Goal: Information Seeking & Learning: Learn about a topic

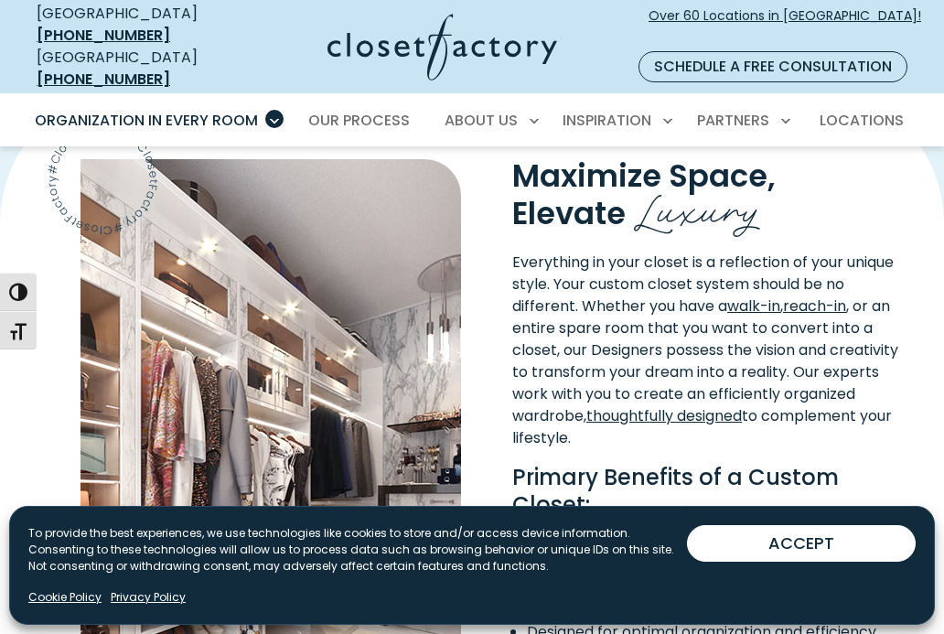
scroll to position [1248, 0]
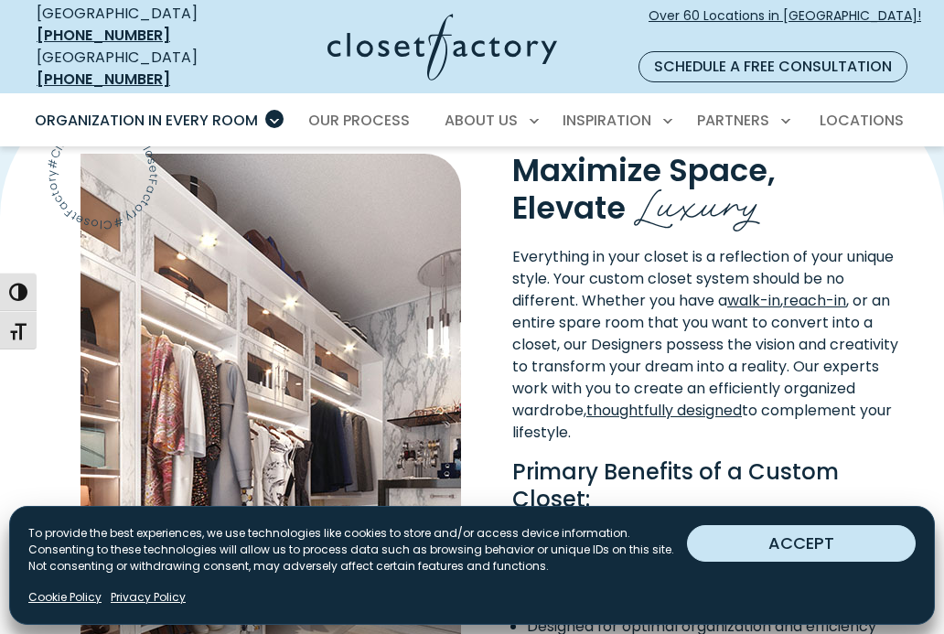
click at [825, 545] on button "ACCEPT" at bounding box center [801, 543] width 229 height 37
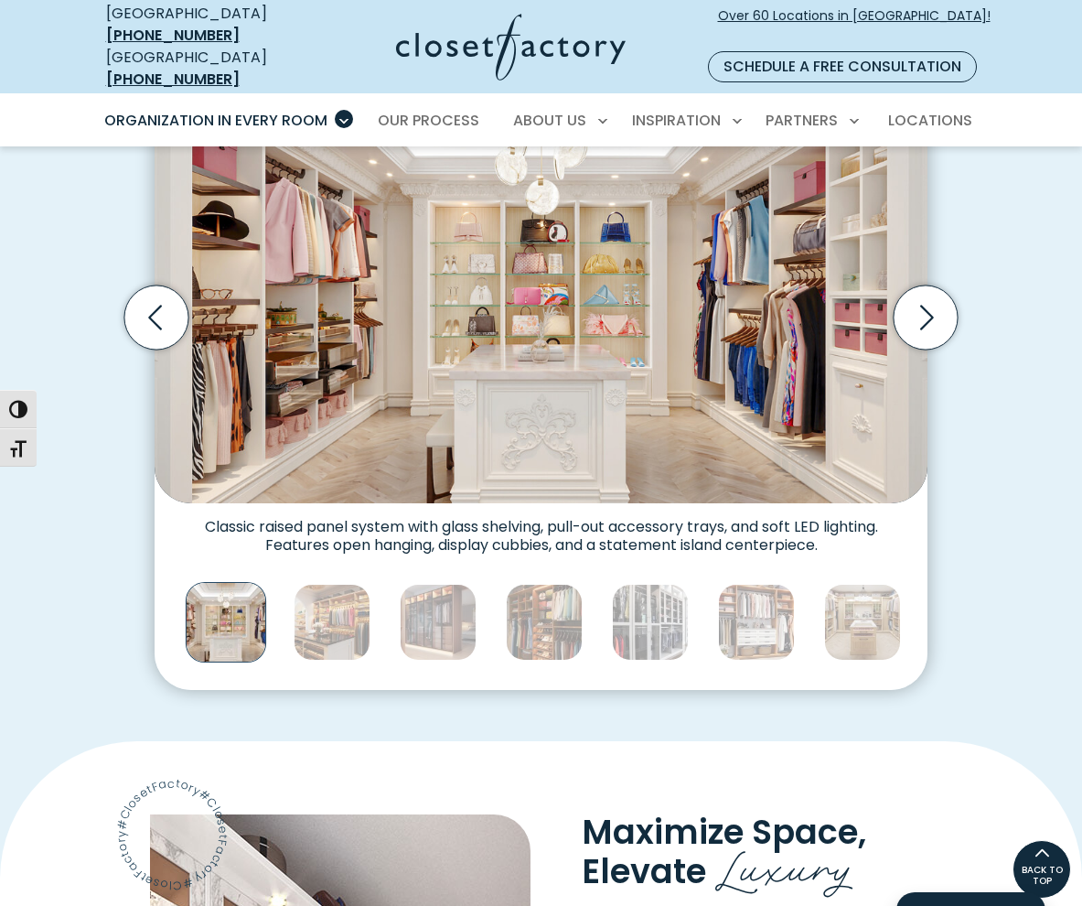
scroll to position [573, 0]
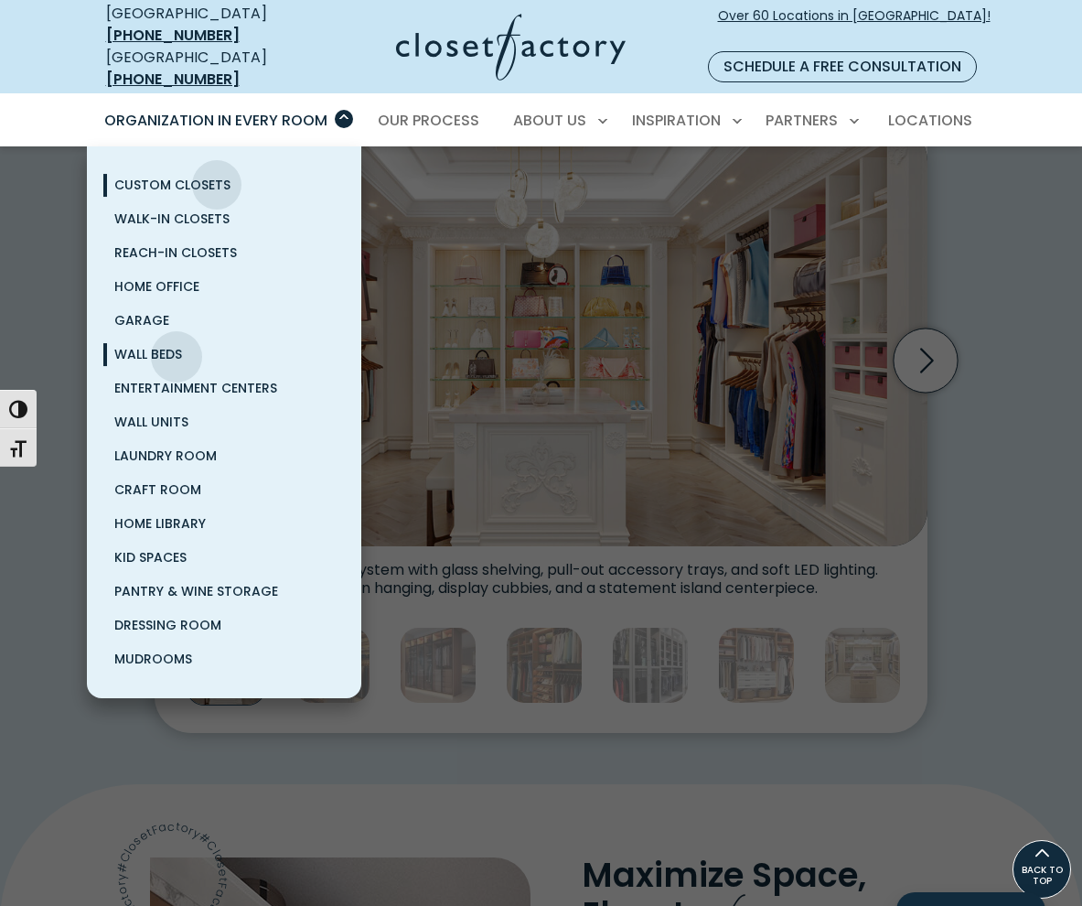
click at [177, 345] on span "Wall Beds" at bounding box center [148, 354] width 68 height 18
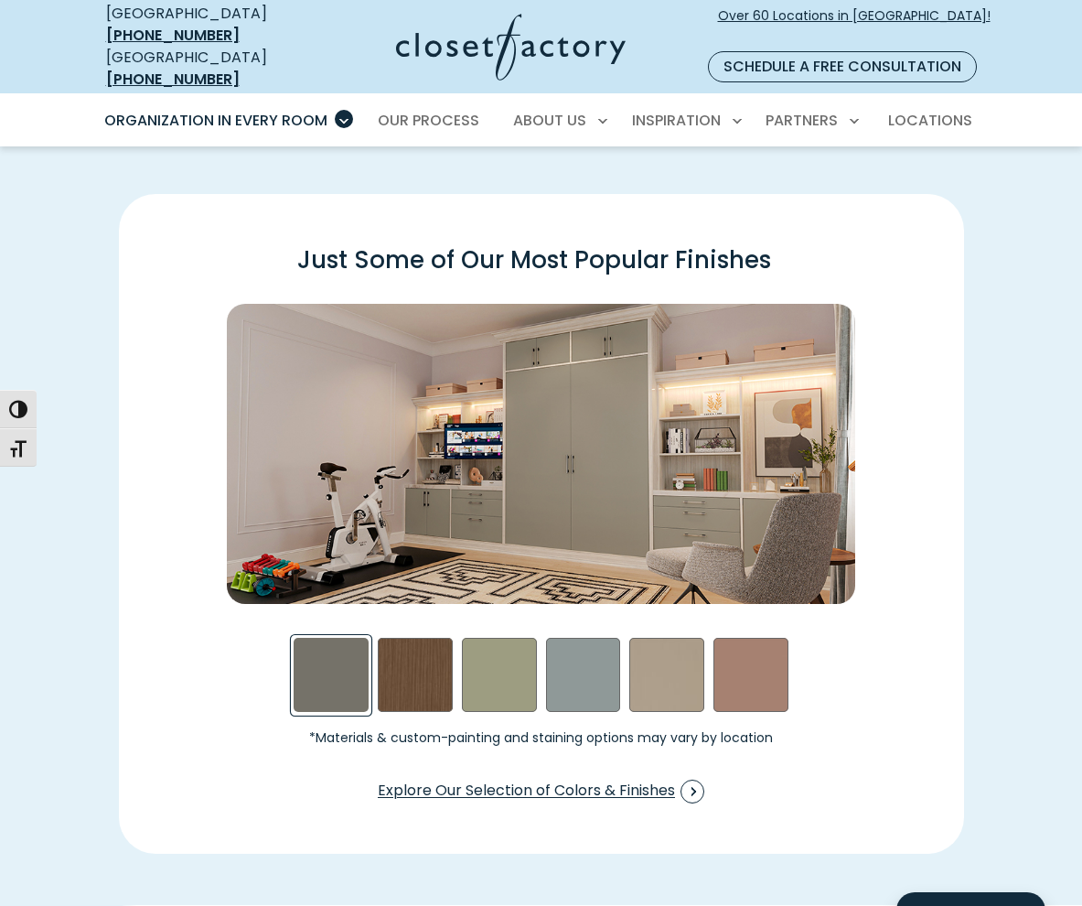
scroll to position [2326, 0]
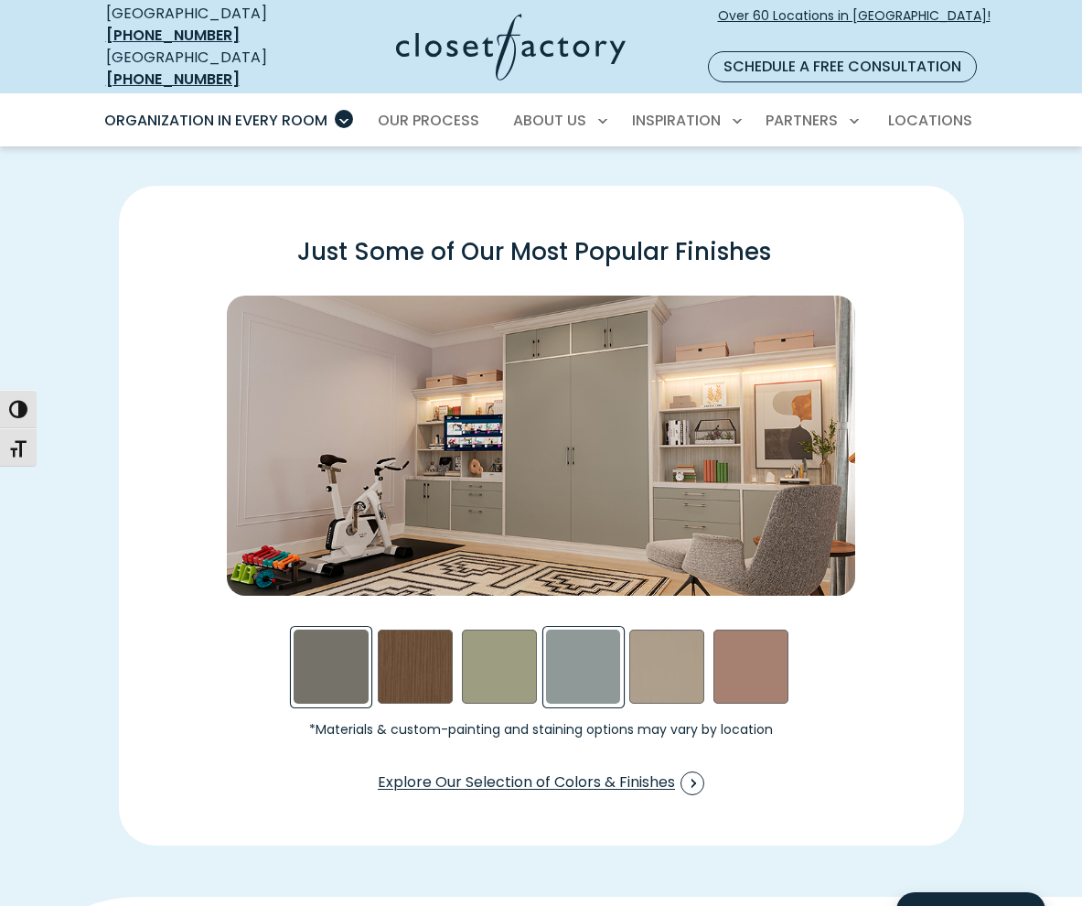
click at [594, 644] on div "Steel Blue Swatch" at bounding box center [583, 666] width 75 height 75
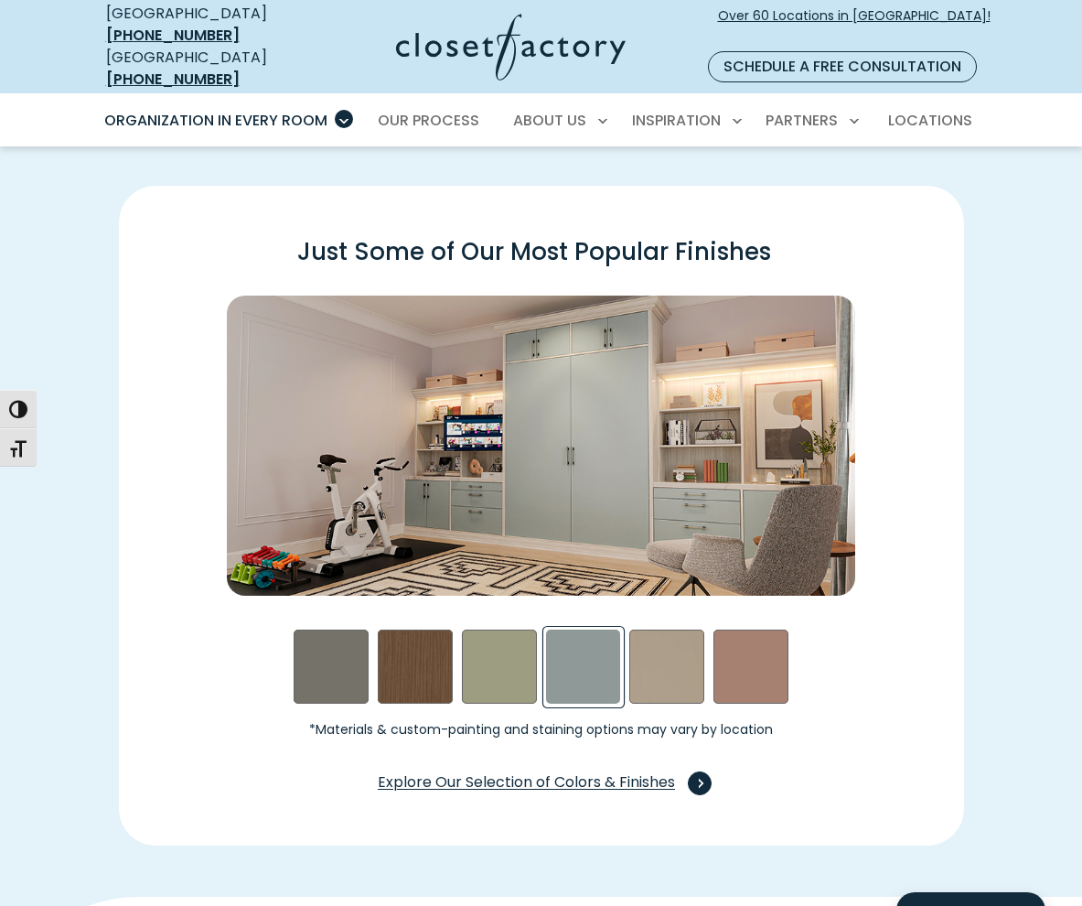
click at [578, 771] on span "Explore Our Selection of Colors & Finishes" at bounding box center [541, 783] width 327 height 24
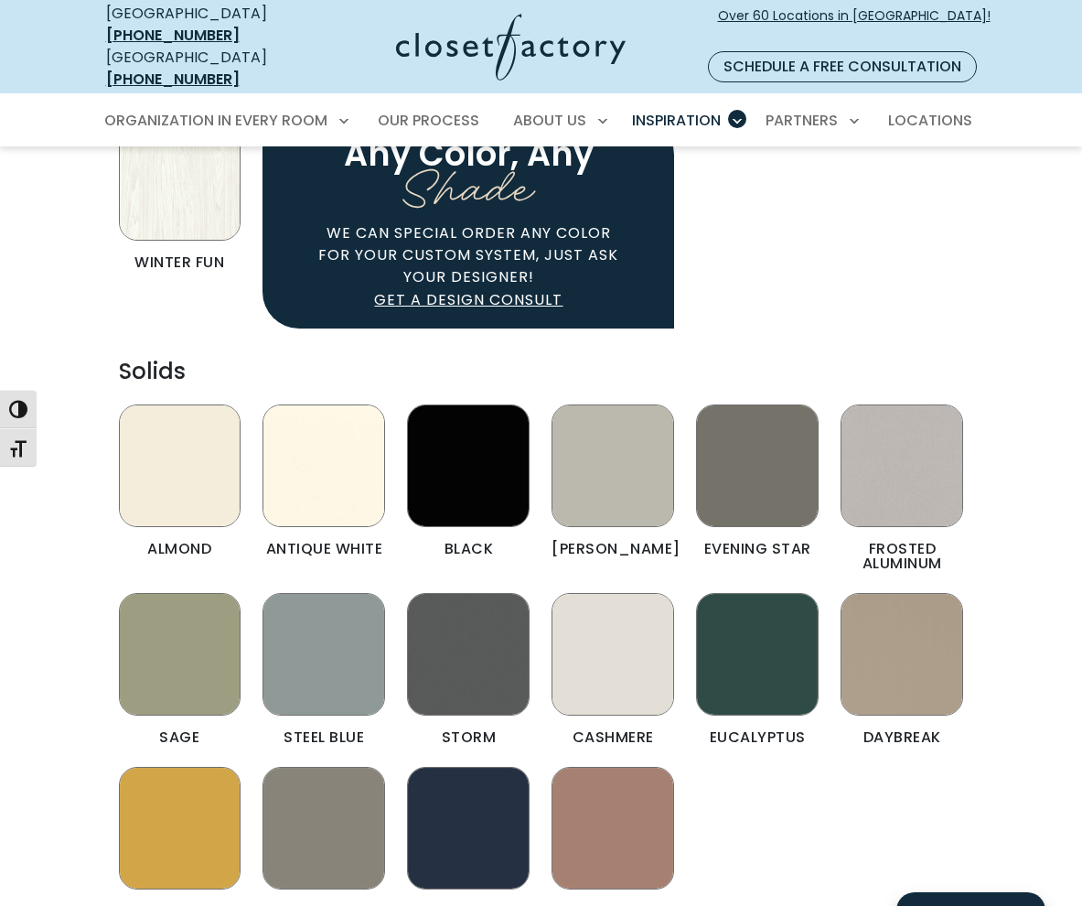
scroll to position [1639, 0]
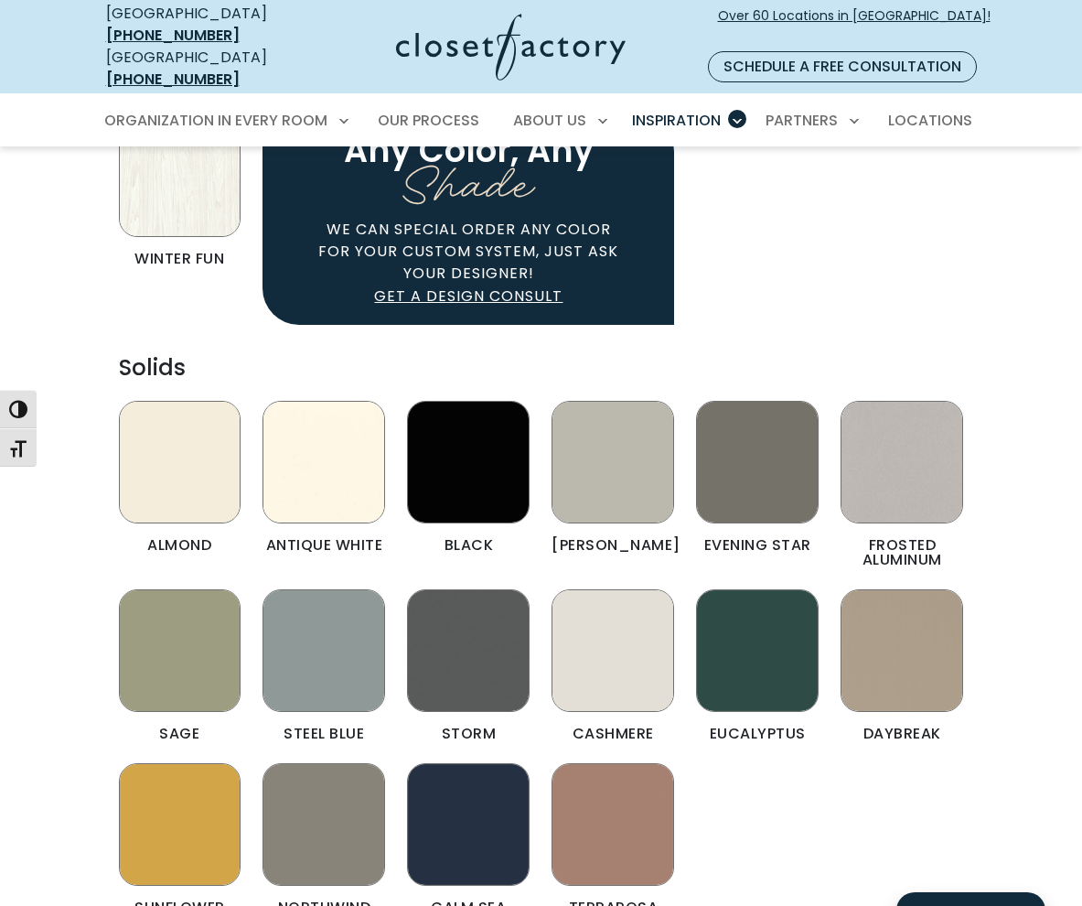
click at [317, 637] on img "Color & Finishes" at bounding box center [324, 650] width 123 height 123
click at [496, 814] on img "Color & Finishes" at bounding box center [468, 824] width 123 height 123
click at [486, 787] on img "Color & Finishes" at bounding box center [468, 824] width 123 height 123
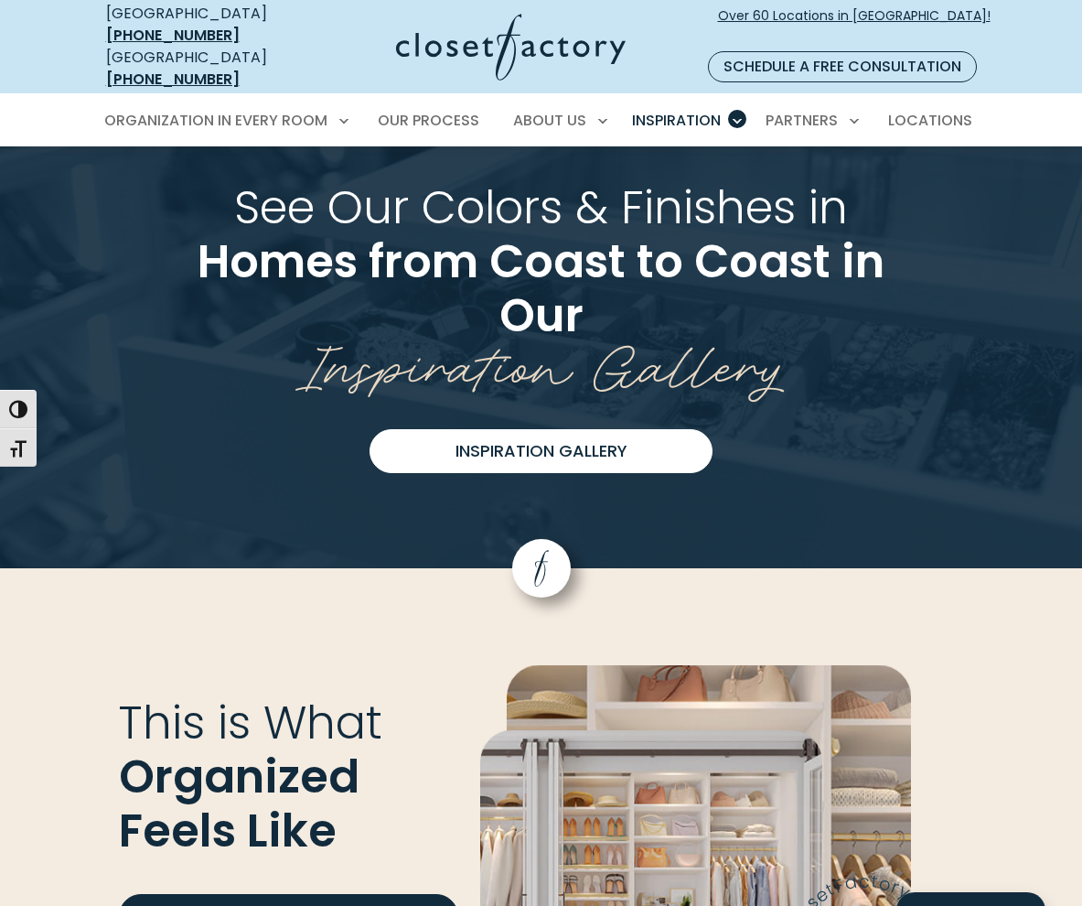
scroll to position [3896, 0]
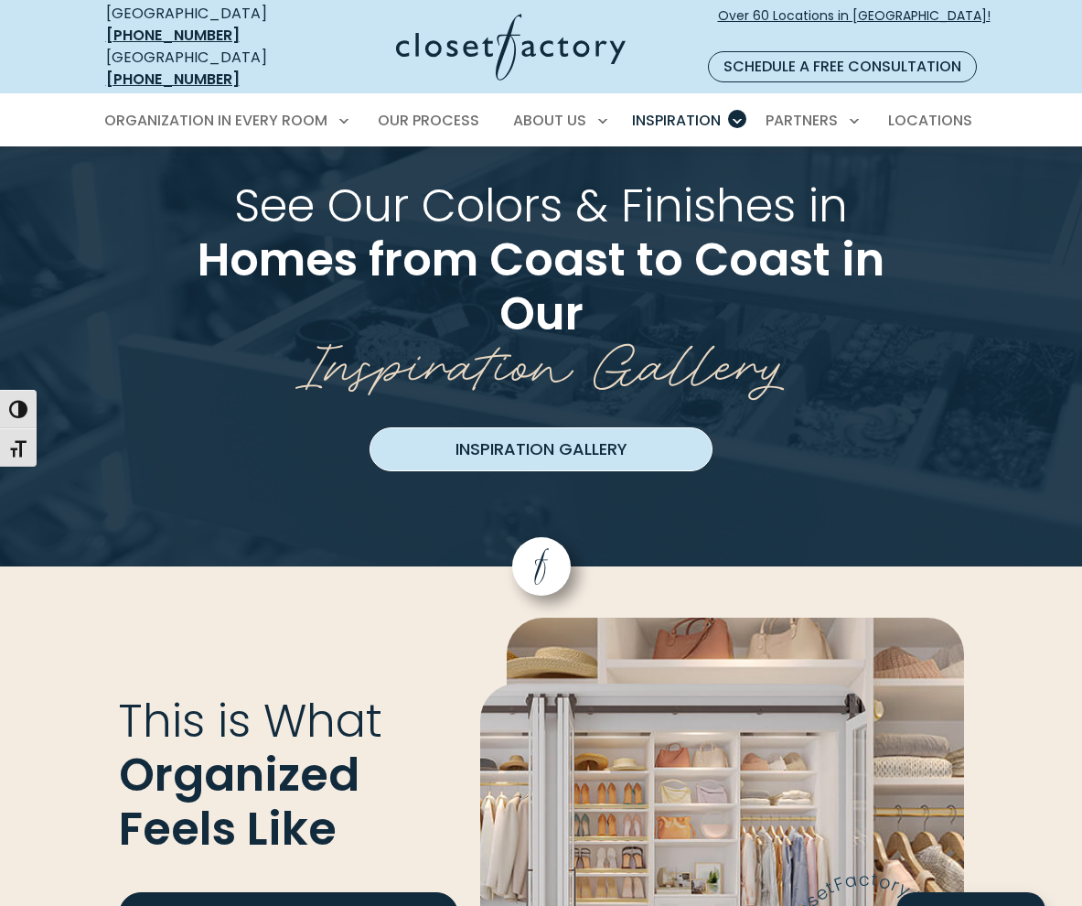
click at [544, 427] on link "Inspiration Gallery" at bounding box center [541, 449] width 343 height 44
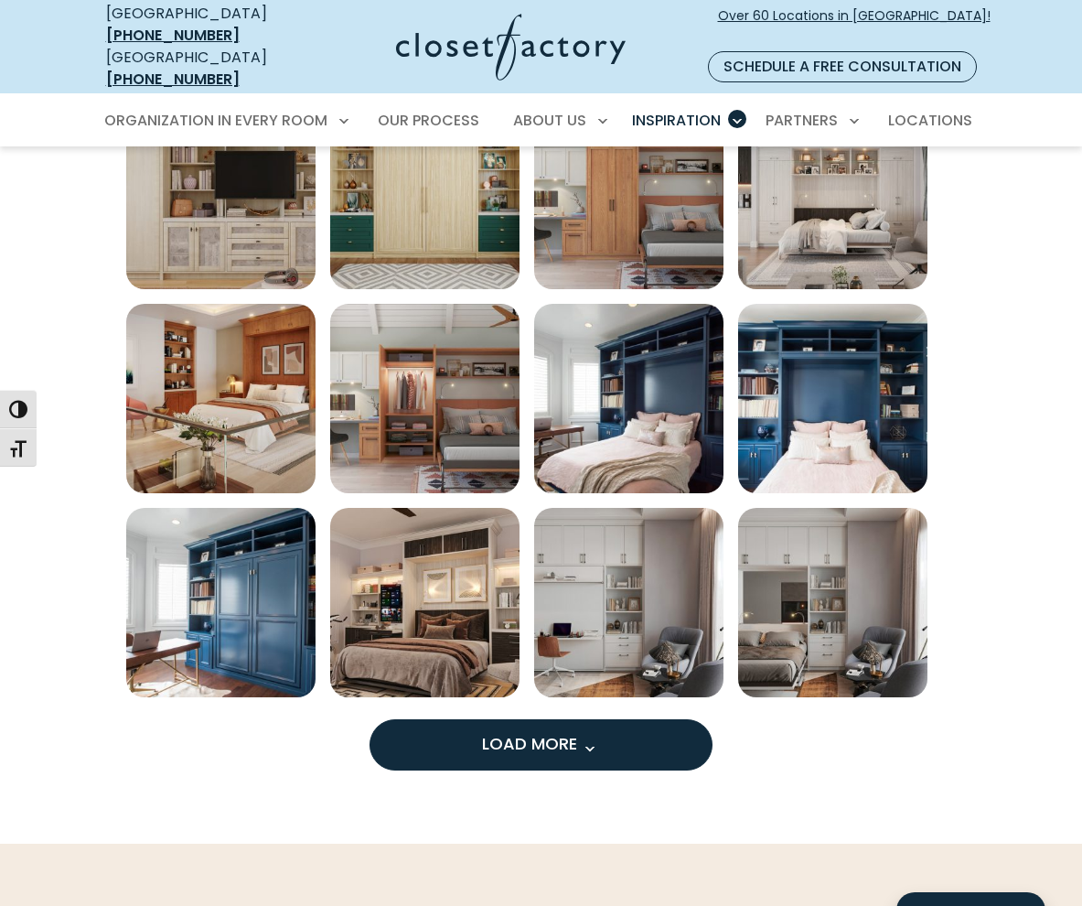
scroll to position [910, 0]
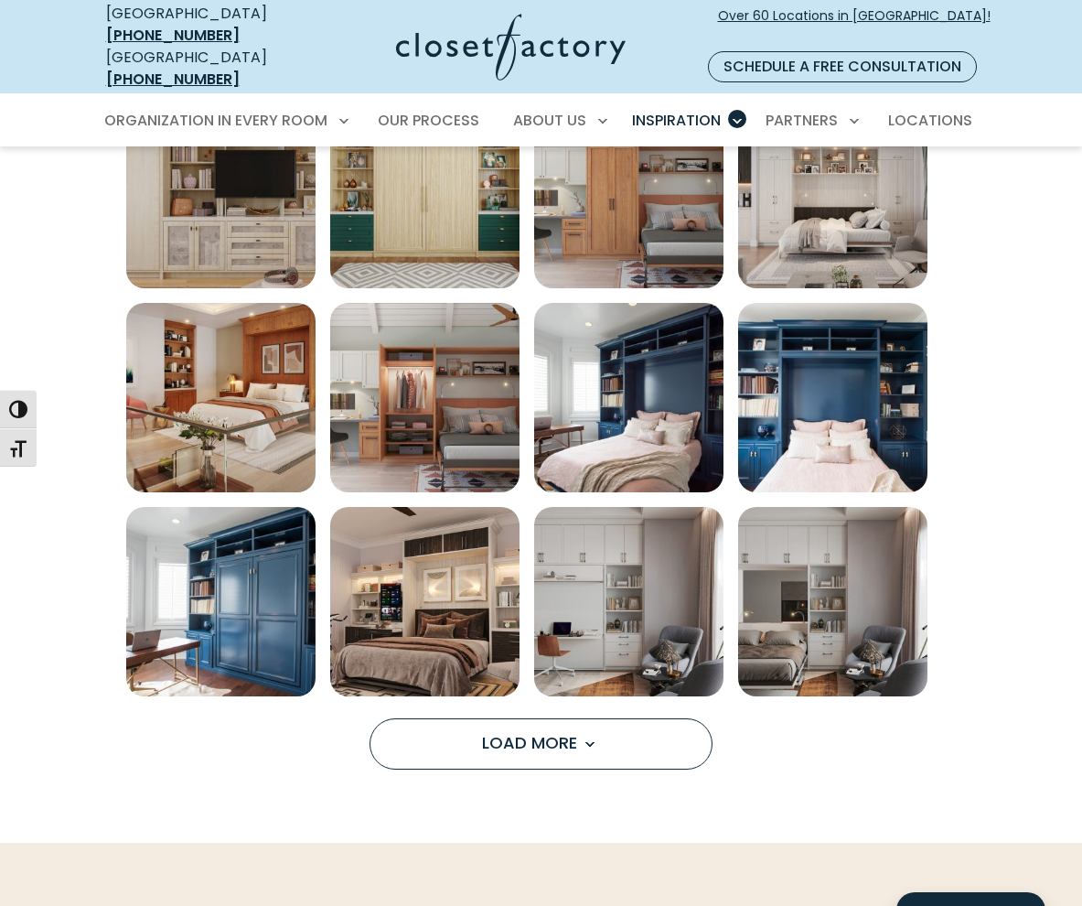
click at [492, 757] on div "Filter By Clear All Filters Filter By: Close Walk-In Closet Reach-In Closet Gar…" at bounding box center [541, 176] width 867 height 1245
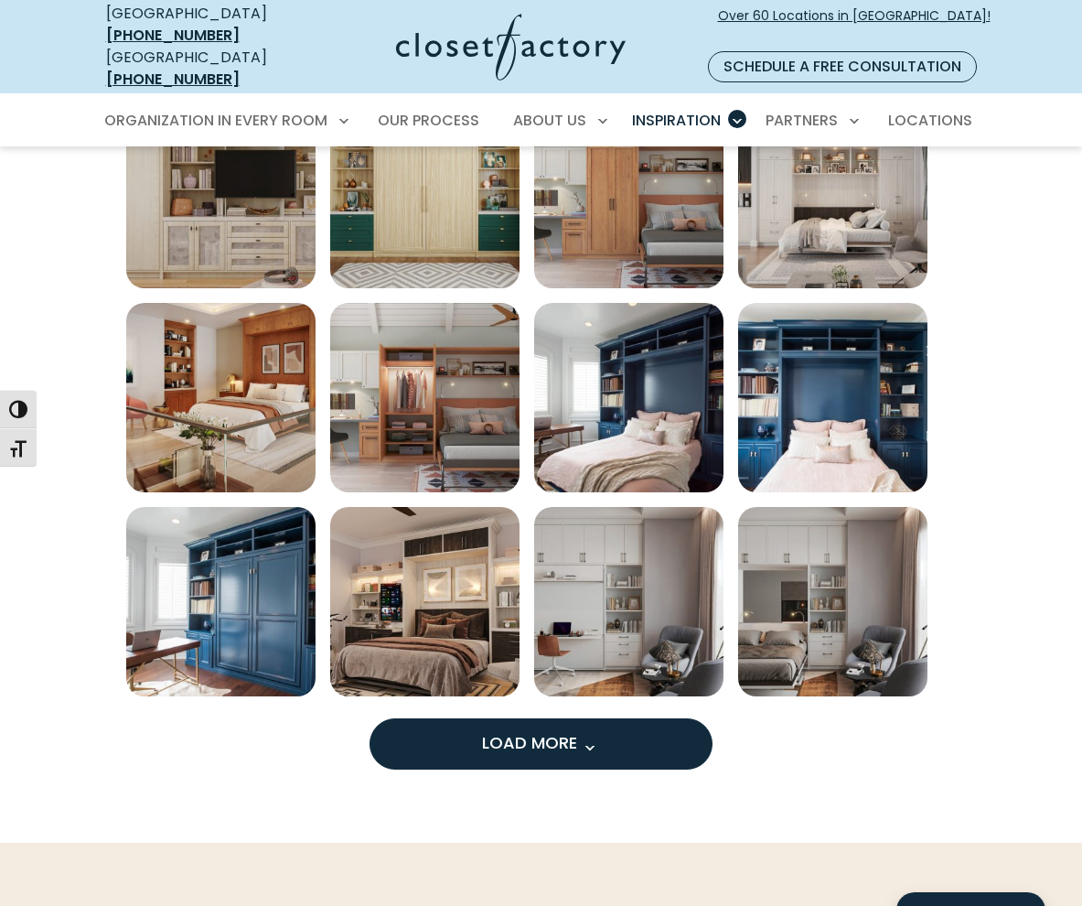
click at [494, 743] on button "Load More" at bounding box center [541, 743] width 343 height 51
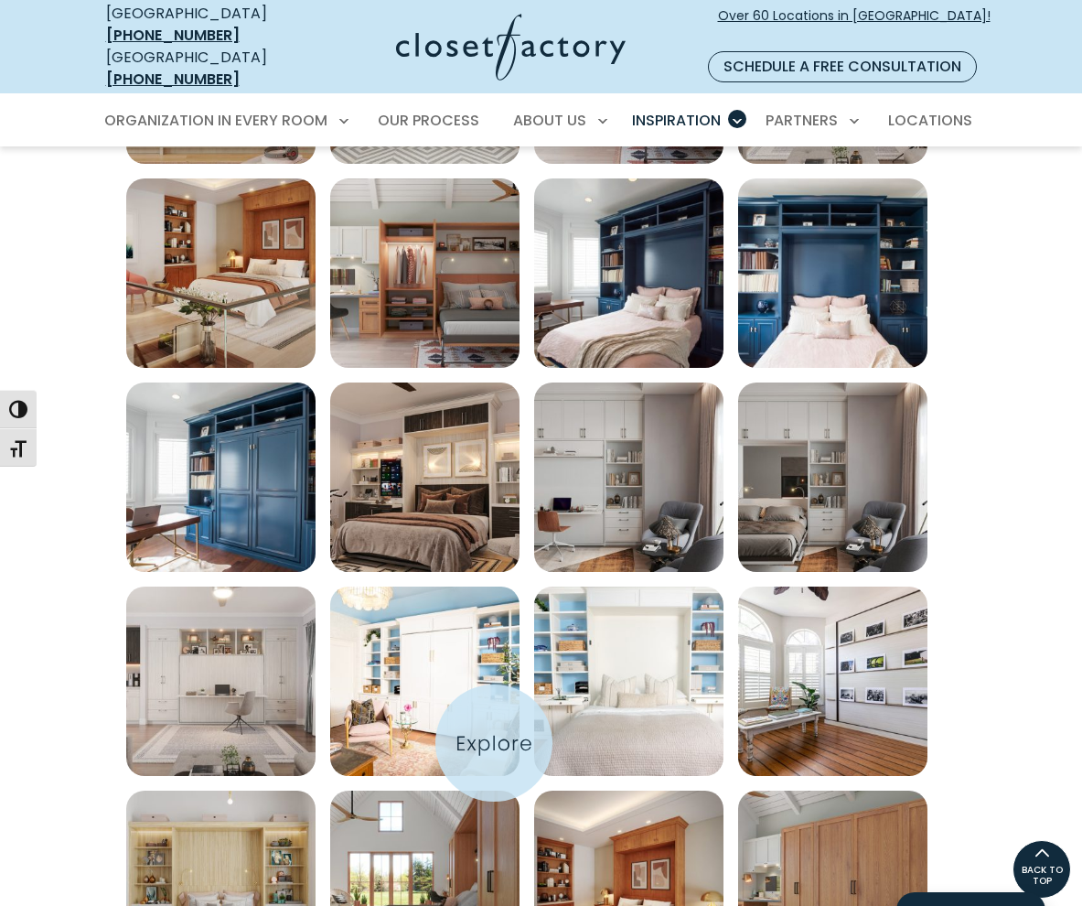
scroll to position [1031, 0]
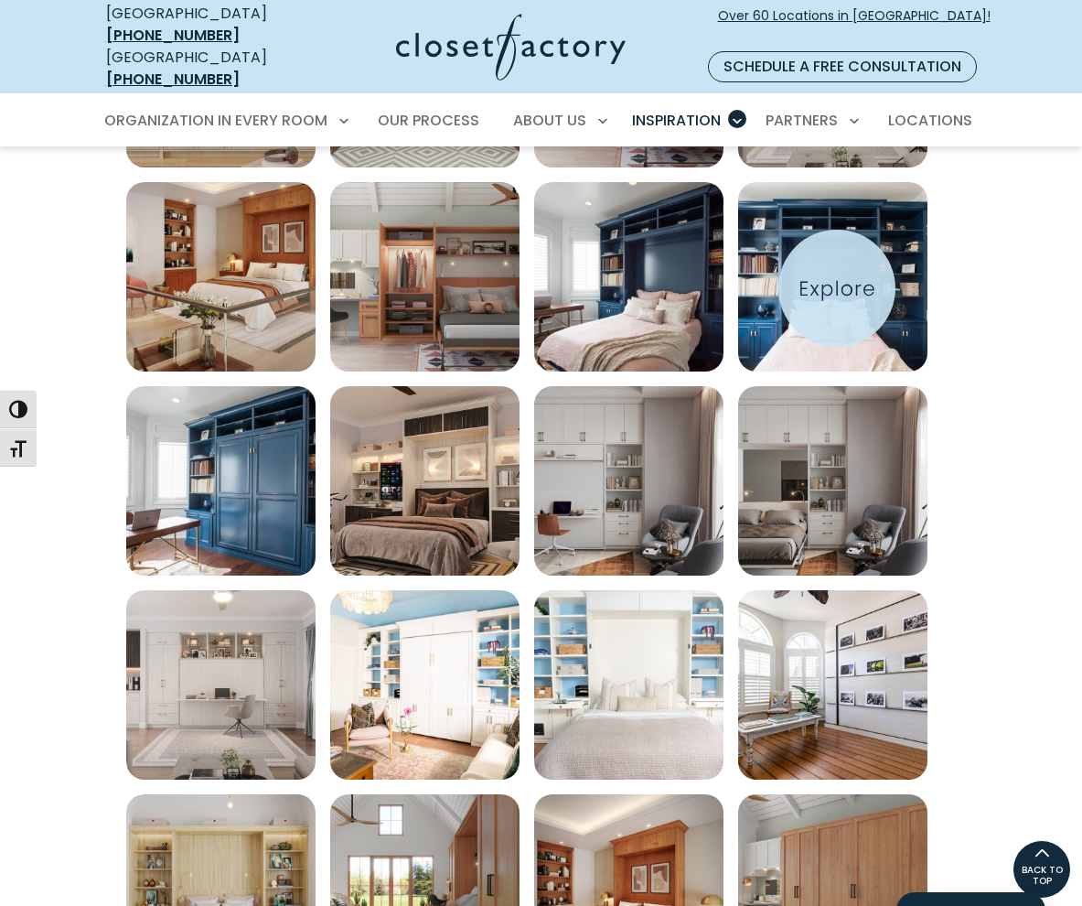
click at [837, 288] on img "Open inspiration gallery to preview enlarged image" at bounding box center [832, 276] width 189 height 189
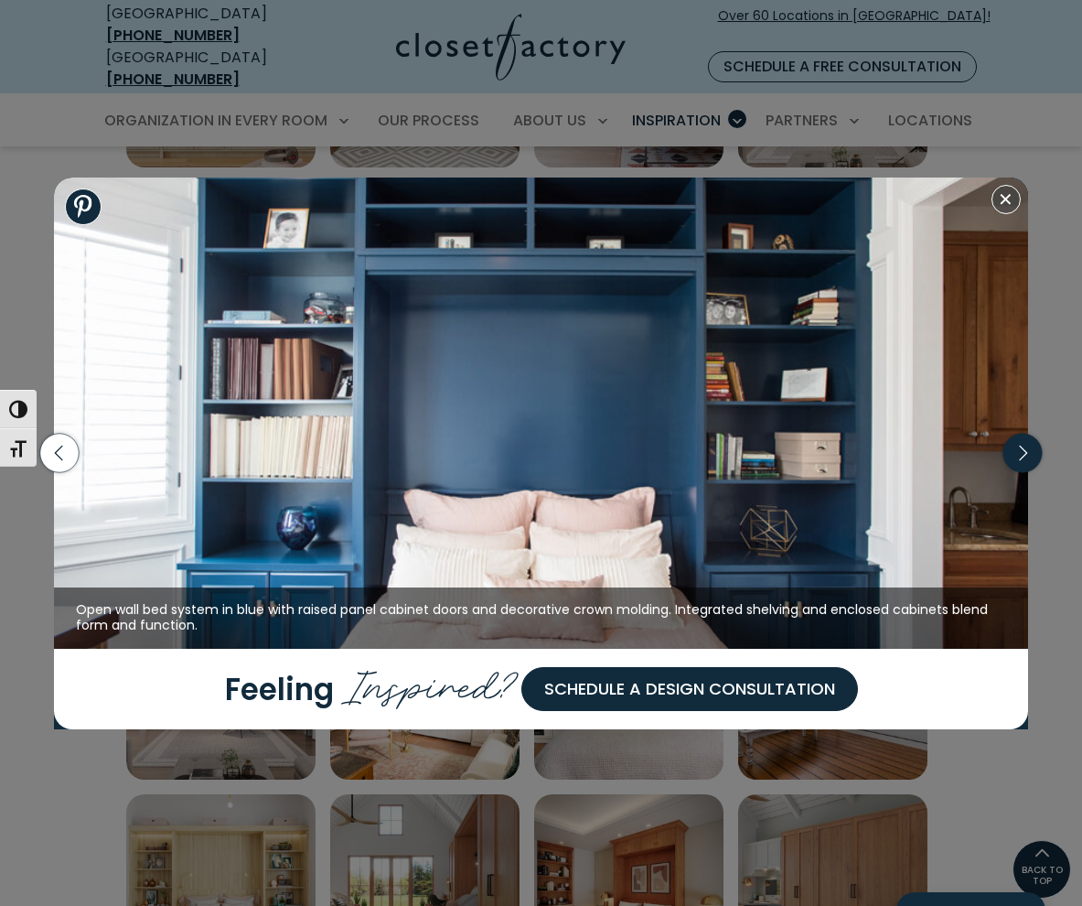
click at [1028, 458] on icon "button" at bounding box center [1023, 453] width 38 height 38
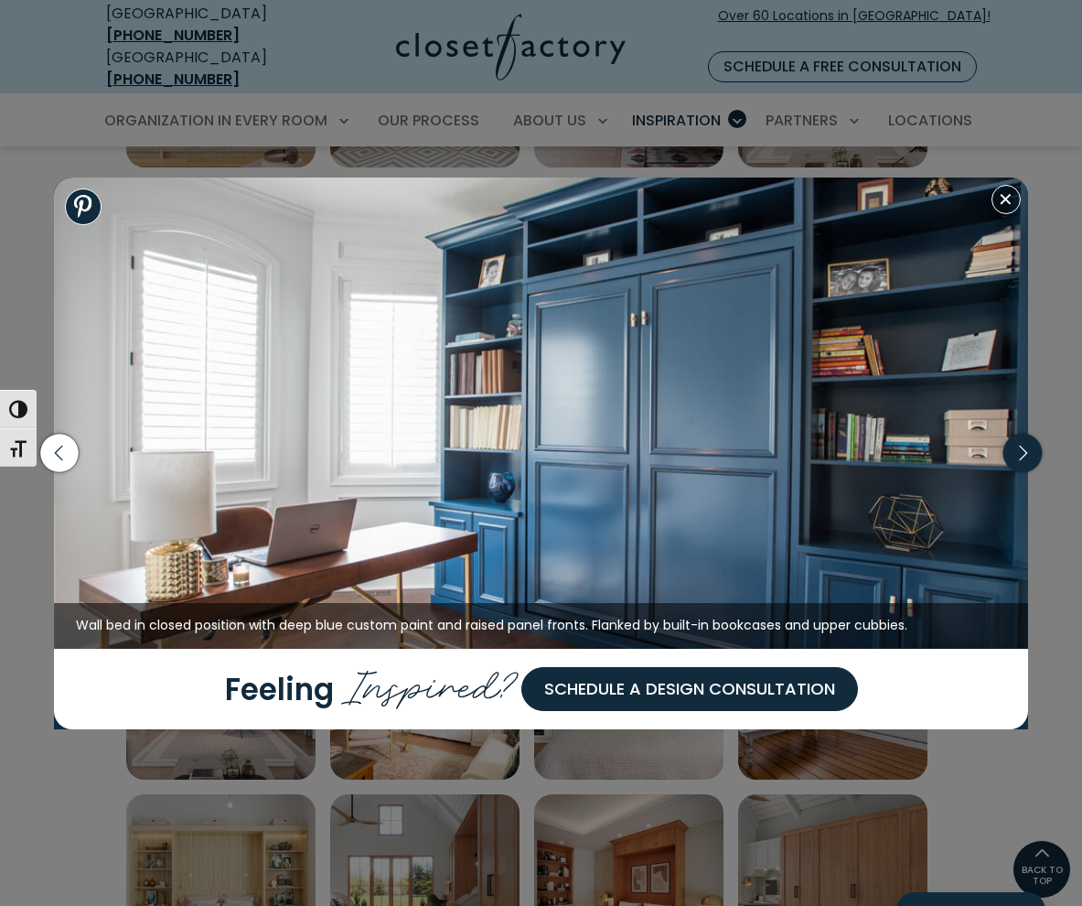
click at [1028, 458] on icon "button" at bounding box center [1023, 453] width 38 height 38
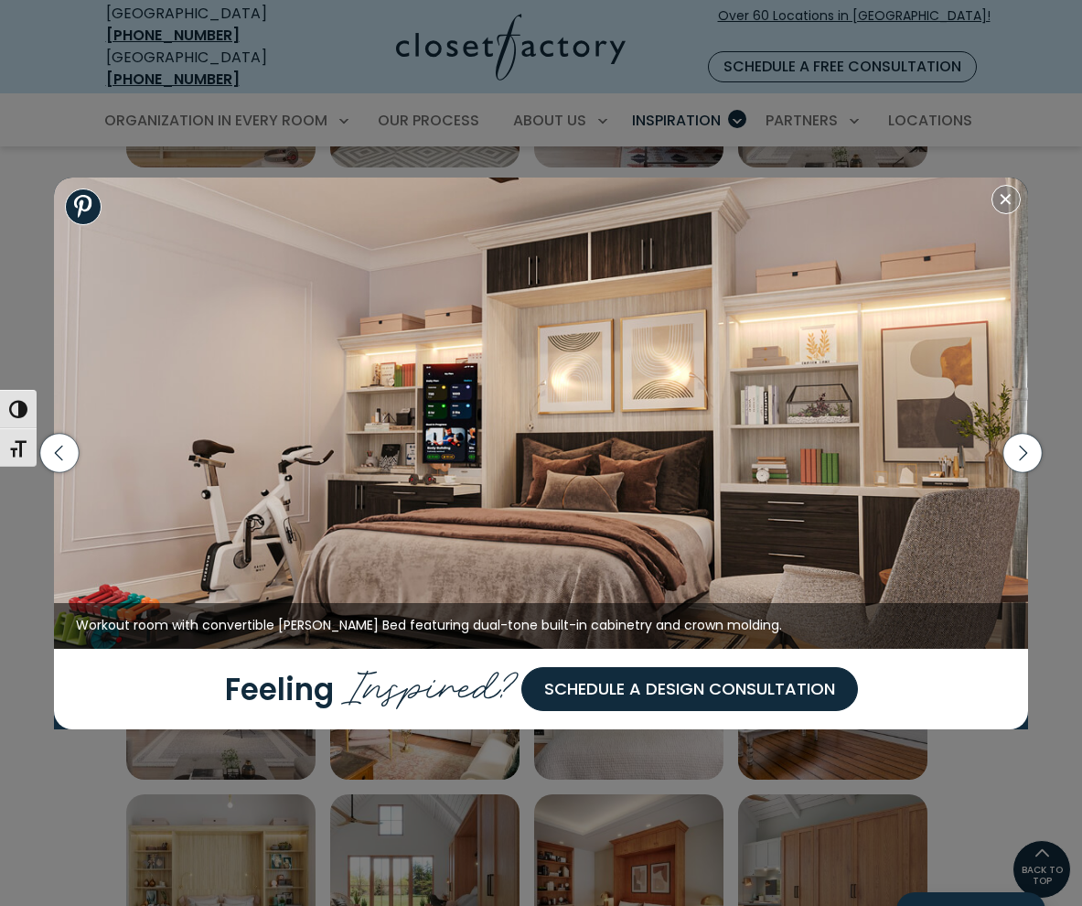
click at [784, 474] on img at bounding box center [541, 412] width 974 height 471
click at [1034, 457] on icon "button" at bounding box center [1023, 453] width 38 height 38
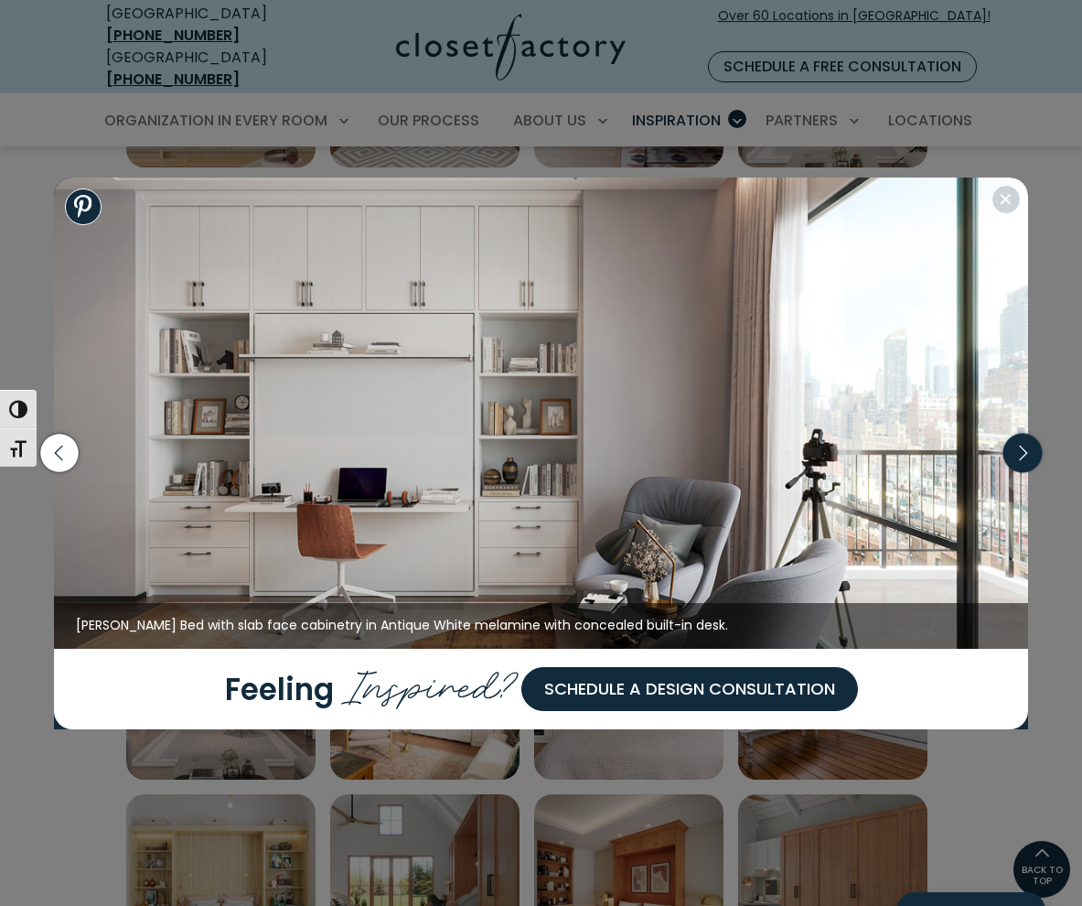
click at [1025, 454] on icon "button" at bounding box center [1023, 454] width 8 height 16
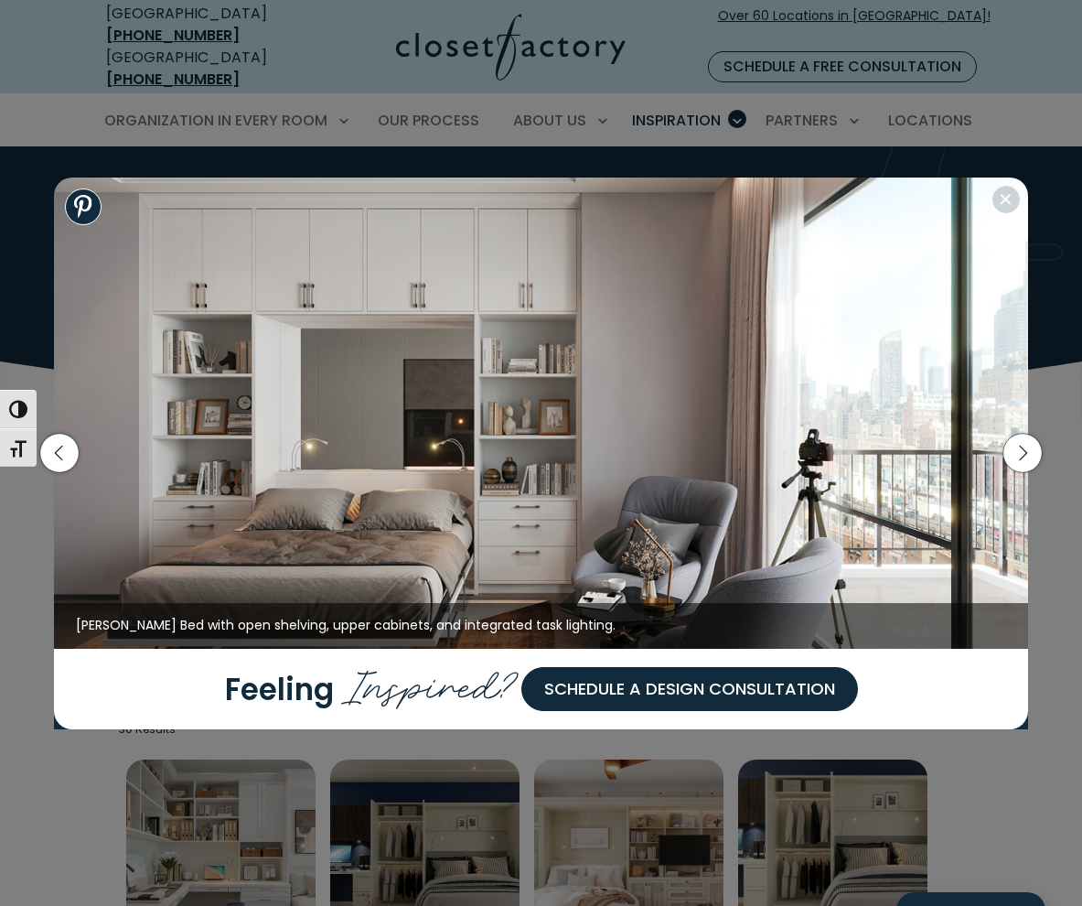
scroll to position [0, 0]
